Goal: Transaction & Acquisition: Purchase product/service

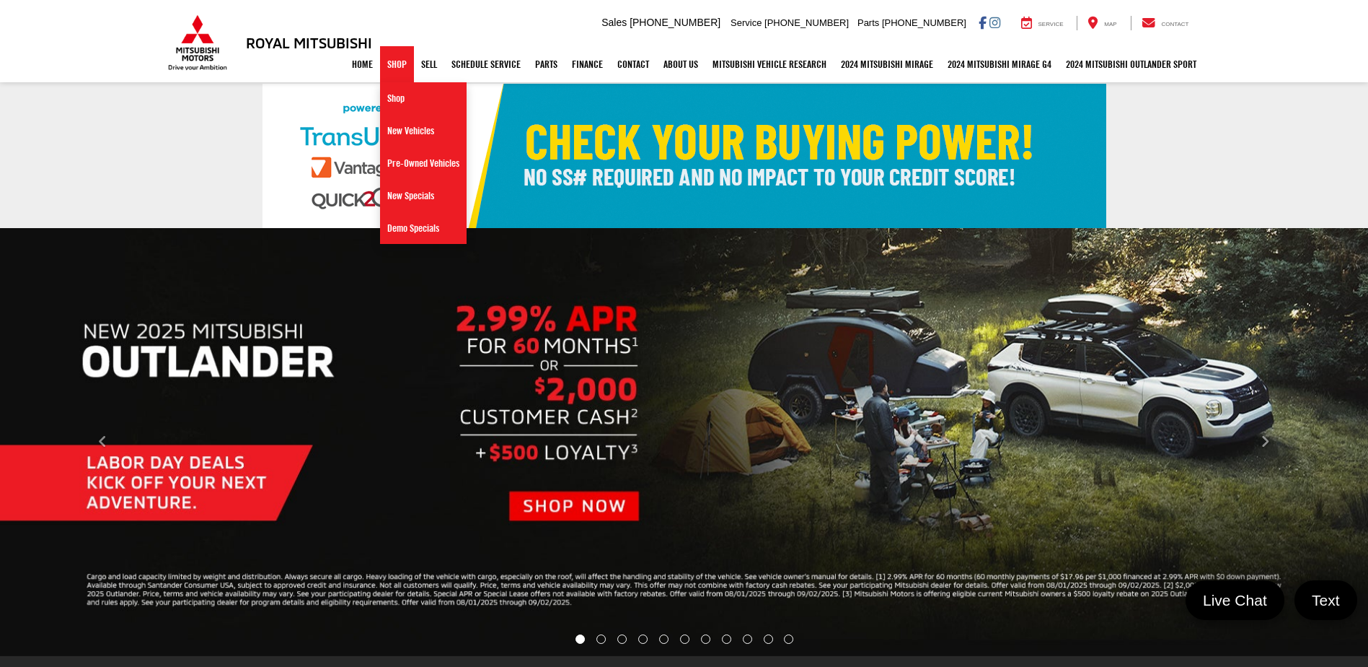
click at [387, 66] on link "Shop" at bounding box center [397, 64] width 34 height 36
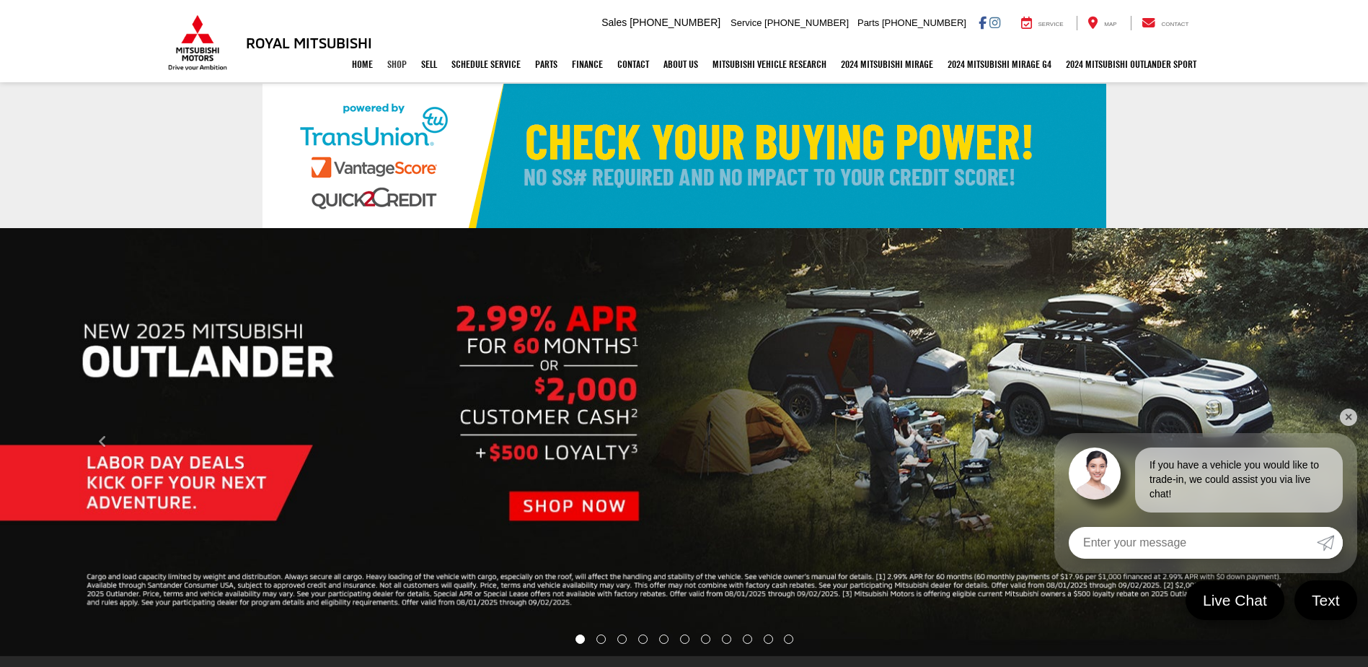
click at [392, 68] on link "Shop" at bounding box center [397, 64] width 34 height 36
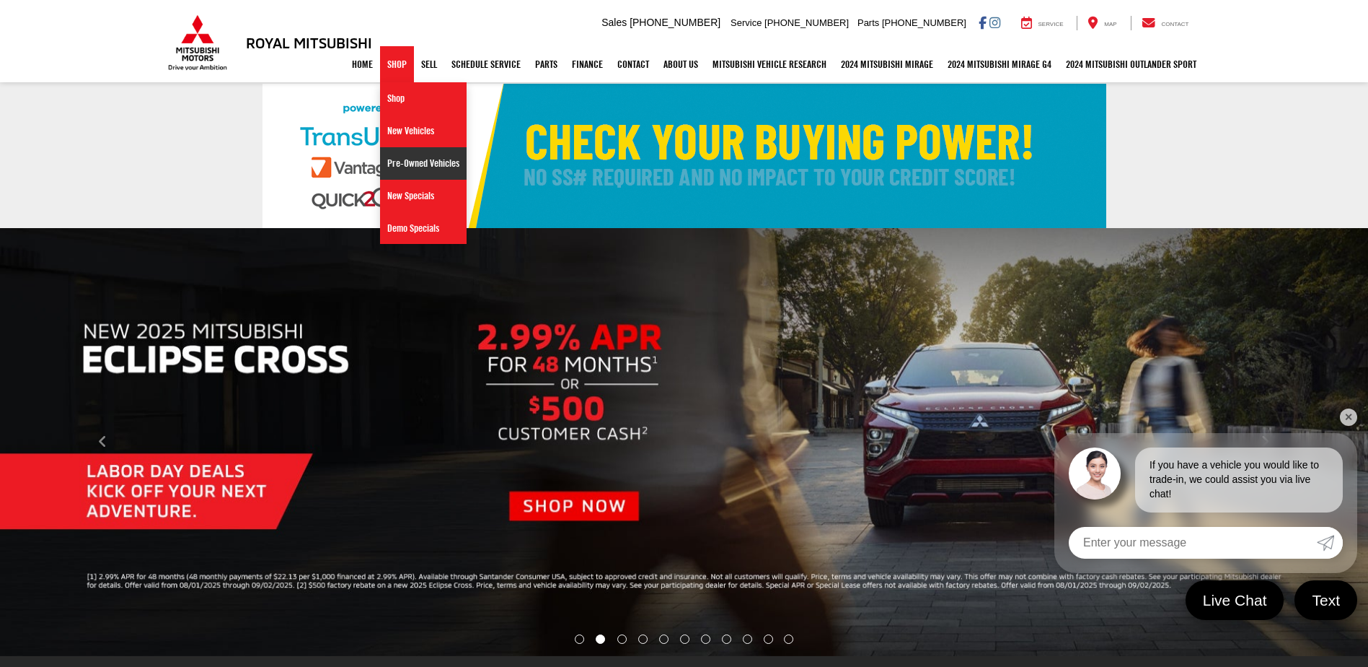
click at [421, 167] on link "Pre-Owned Vehicles" at bounding box center [423, 163] width 87 height 32
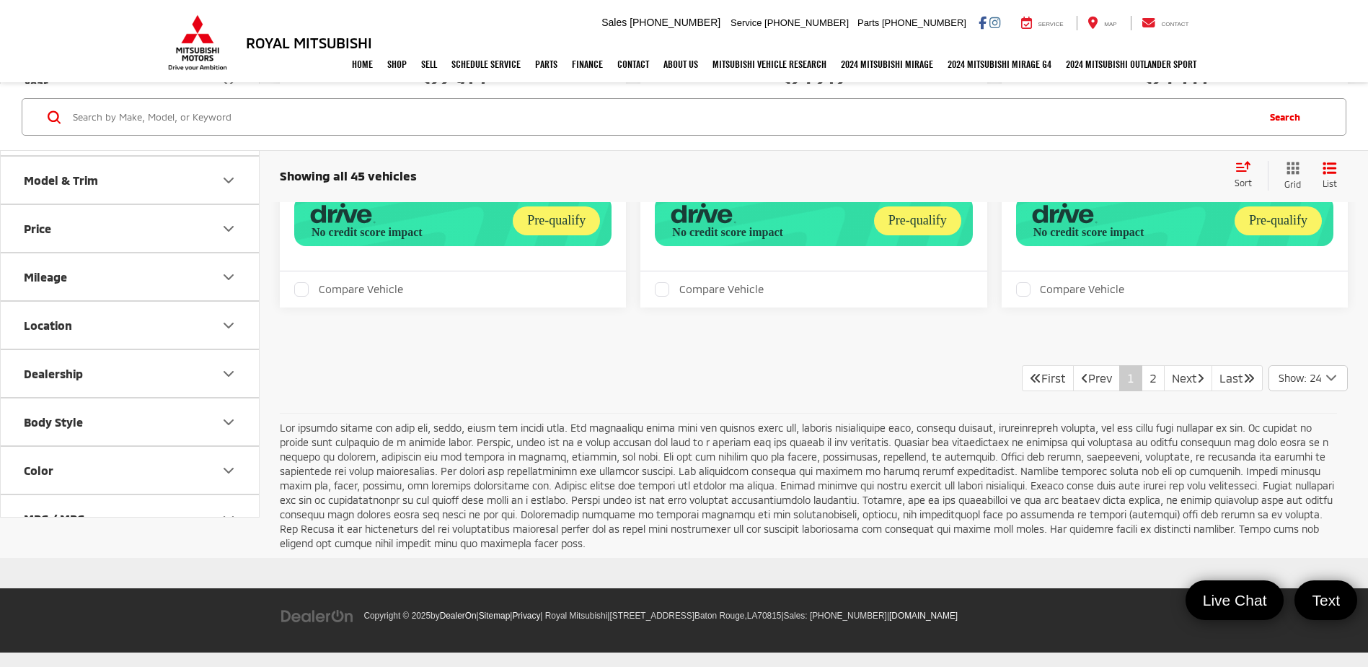
scroll to position [6041, 0]
click at [1142, 391] on link "2" at bounding box center [1153, 378] width 23 height 26
click at [1120, 374] on link "1" at bounding box center [1131, 378] width 23 height 26
